Goal: Browse casually

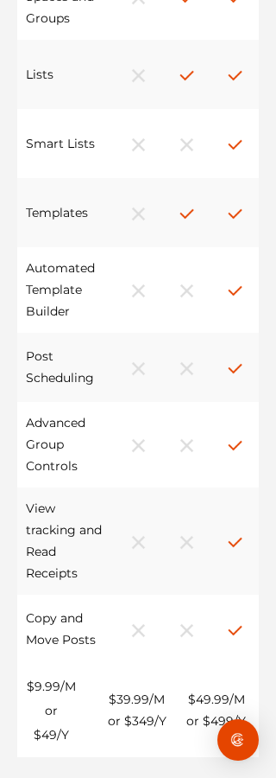
scroll to position [2144, 0]
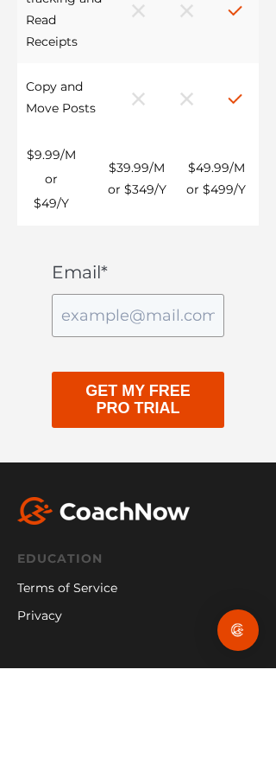
scroll to position [2228, 0]
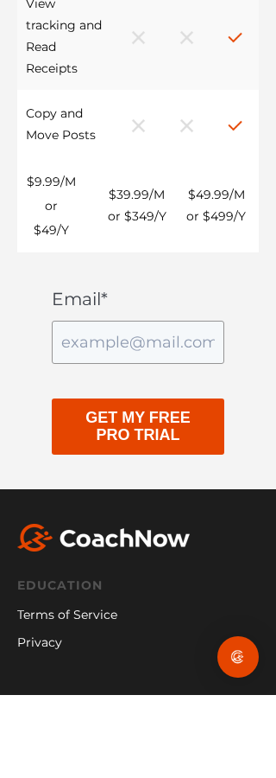
scroll to position [2228, 0]
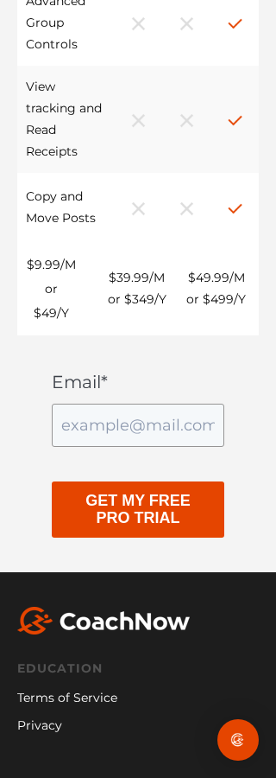
scroll to position [2144, 0]
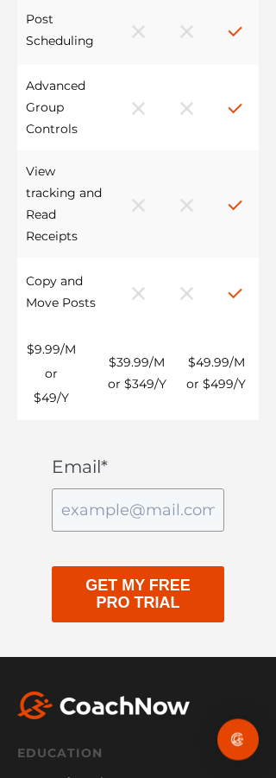
scroll to position [2047, 0]
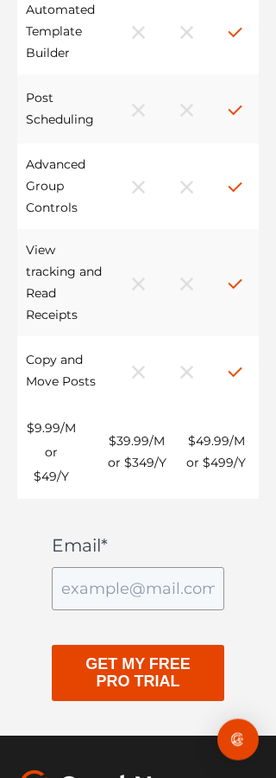
scroll to position [2144, 0]
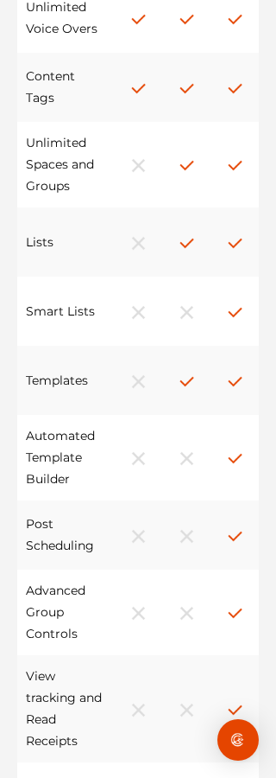
scroll to position [2144, 0]
